Goal: Entertainment & Leisure: Consume media (video, audio)

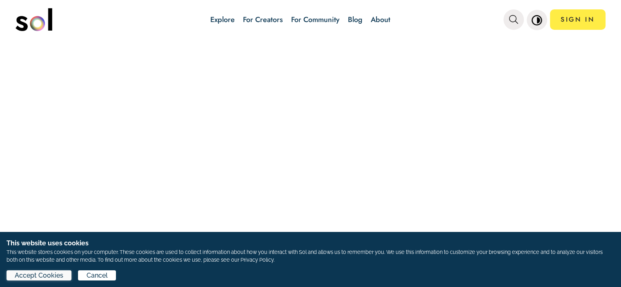
drag, startPoint x: 28, startPoint y: 276, endPoint x: 75, endPoint y: 212, distance: 79.1
click at [28, 276] on span "Accept Cookies" at bounding box center [39, 276] width 49 height 10
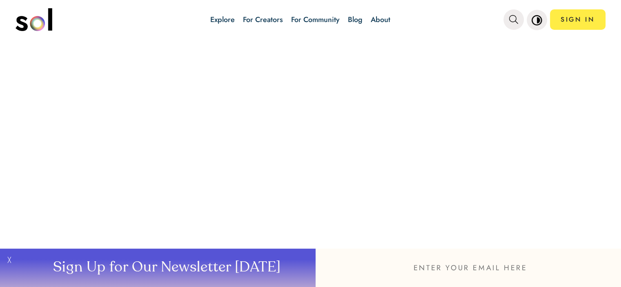
click at [4, 259] on button "╳" at bounding box center [8, 268] width 16 height 38
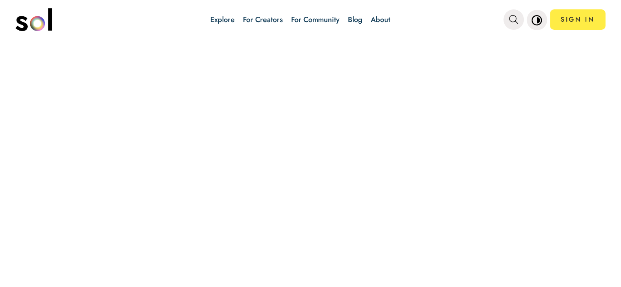
click at [224, 20] on link "Explore" at bounding box center [222, 19] width 24 height 11
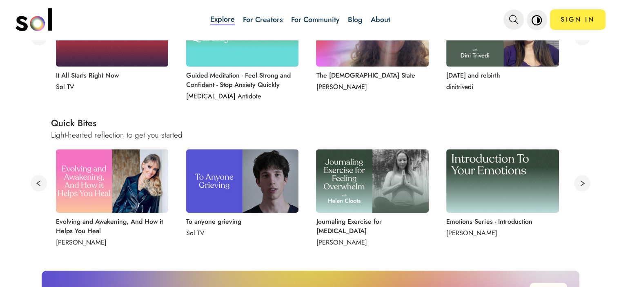
scroll to position [408, 0]
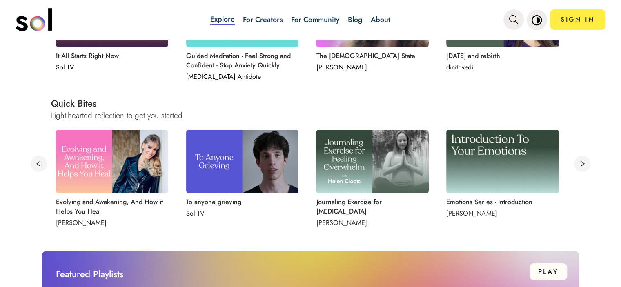
click at [575, 163] on button at bounding box center [582, 164] width 16 height 16
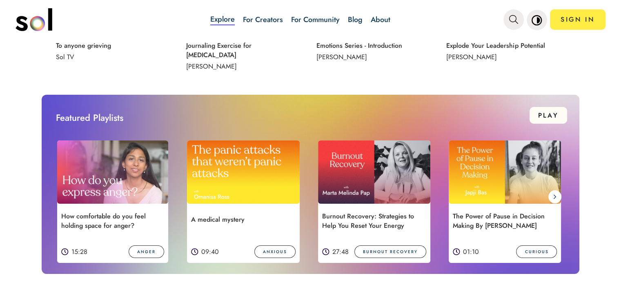
scroll to position [572, 0]
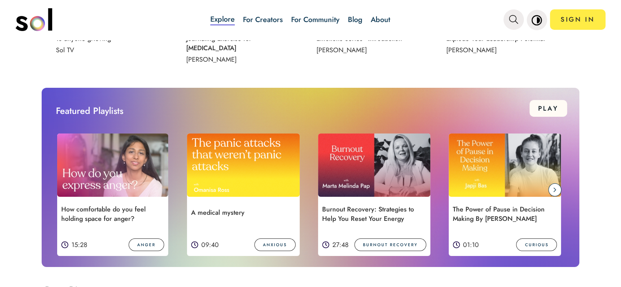
click at [553, 189] on icon at bounding box center [554, 190] width 3 height 7
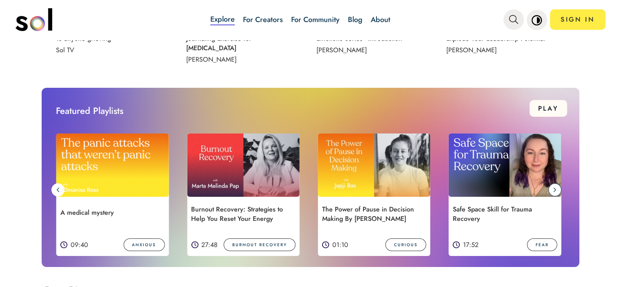
click at [553, 187] on icon at bounding box center [554, 190] width 3 height 7
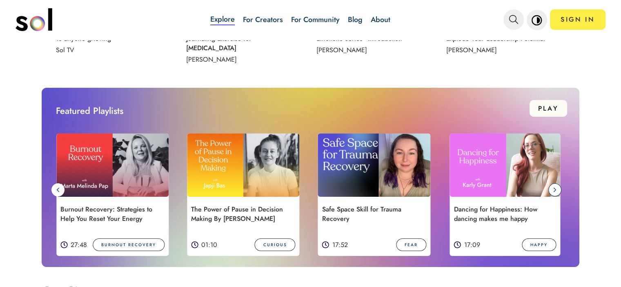
click at [553, 191] on icon at bounding box center [554, 190] width 3 height 7
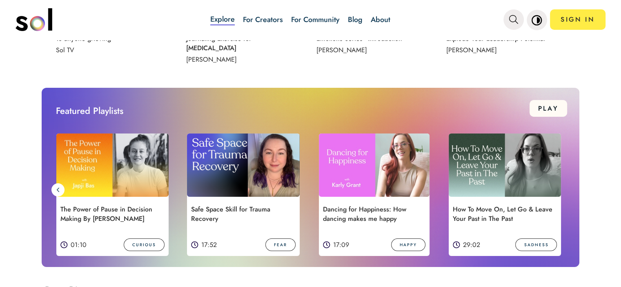
click at [480, 174] on img at bounding box center [505, 165] width 113 height 63
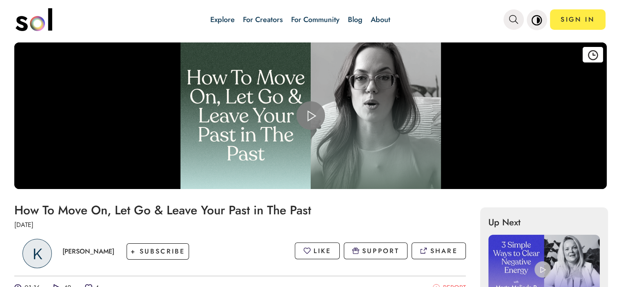
click at [311, 116] on span "Video Player" at bounding box center [311, 116] width 0 height 0
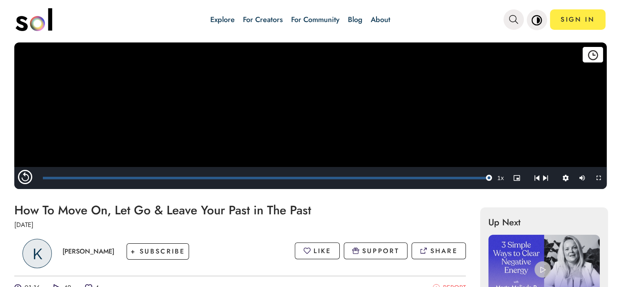
click at [491, 252] on img at bounding box center [543, 267] width 111 height 65
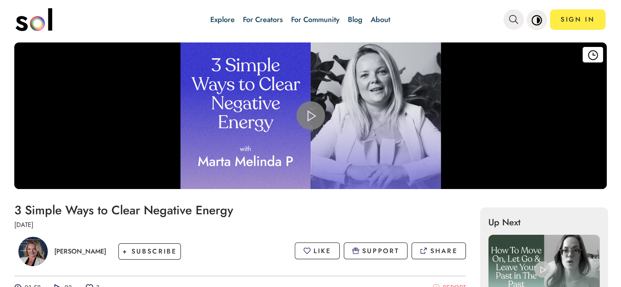
click at [311, 116] on span "Video Player" at bounding box center [311, 116] width 0 height 0
